Goal: Task Accomplishment & Management: Use online tool/utility

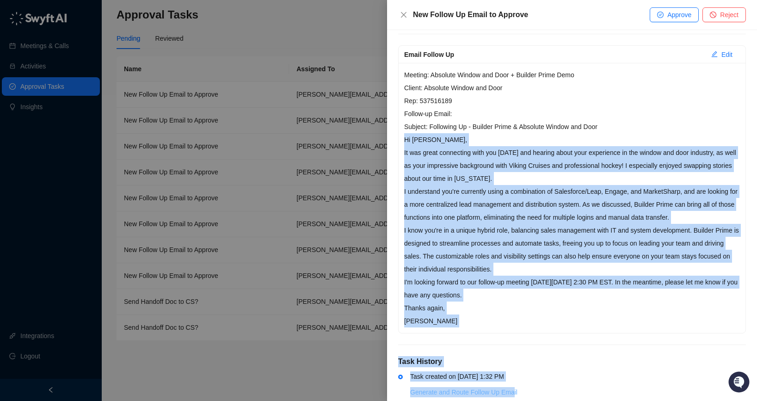
scroll to position [112, 0]
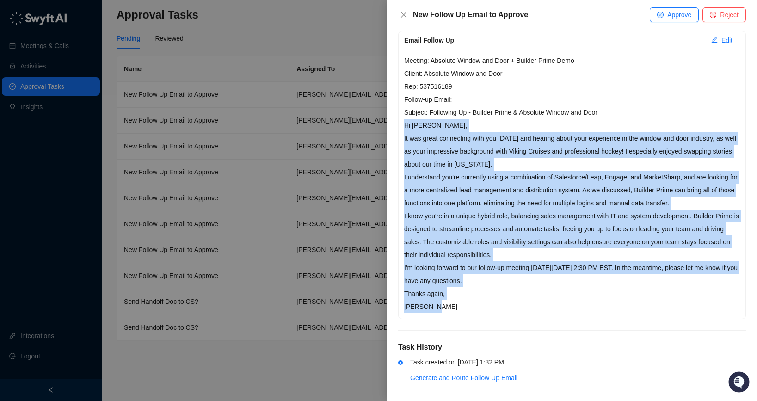
drag, startPoint x: 399, startPoint y: 233, endPoint x: 497, endPoint y: 306, distance: 122.7
click at [497, 306] on div "Meeting: Absolute Window and Door + Builder Prime Demo Client: Absolute Window …" at bounding box center [572, 184] width 347 height 270
copy div "Hi [PERSON_NAME], It was great connecting with you [DATE] and hearing about you…"
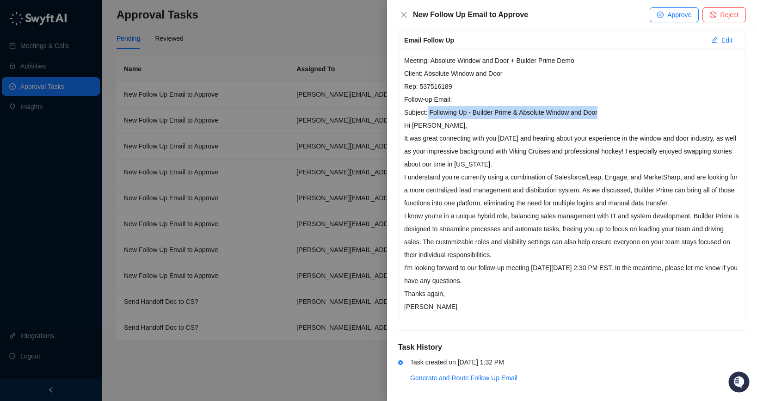
drag, startPoint x: 598, startPoint y: 109, endPoint x: 427, endPoint y: 111, distance: 170.6
click at [427, 111] on p "Meeting: Absolute Window and Door + Builder Prime Demo Client: Absolute Window …" at bounding box center [572, 86] width 336 height 65
copy p "Following Up - Builder Prime & Absolute Window and Door"
